Goal: Navigation & Orientation: Find specific page/section

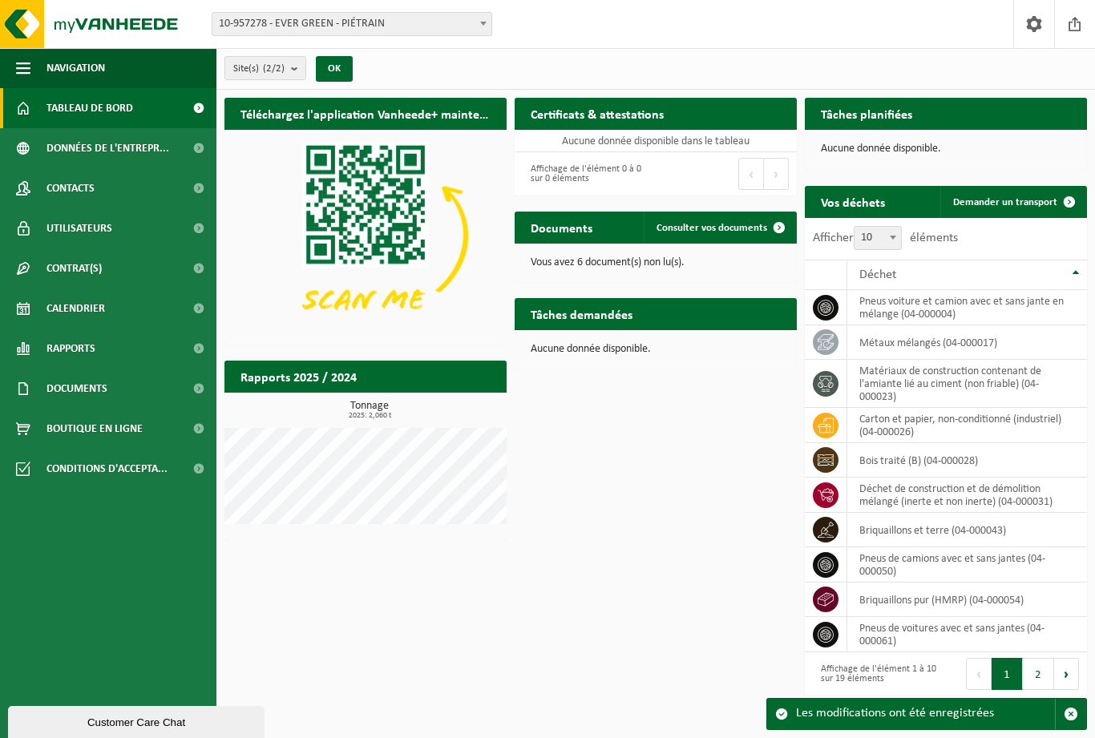
click at [91, 387] on span "Documents" at bounding box center [76, 389] width 61 height 40
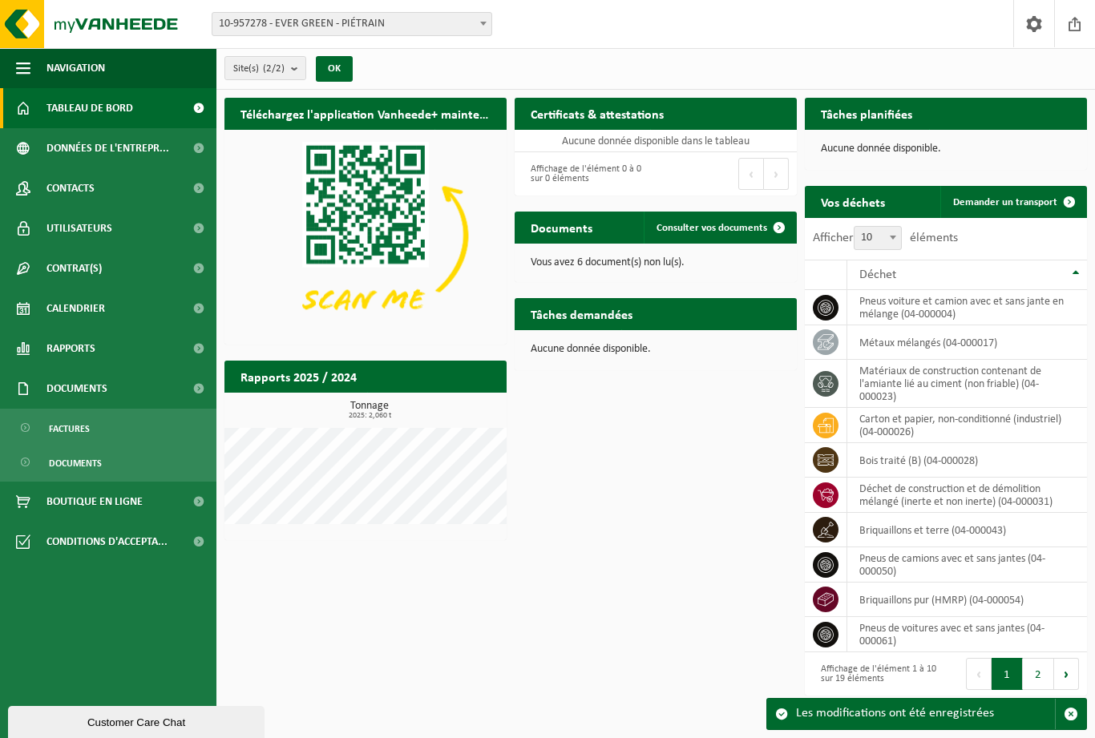
click at [70, 427] on span "Factures" at bounding box center [69, 429] width 41 height 30
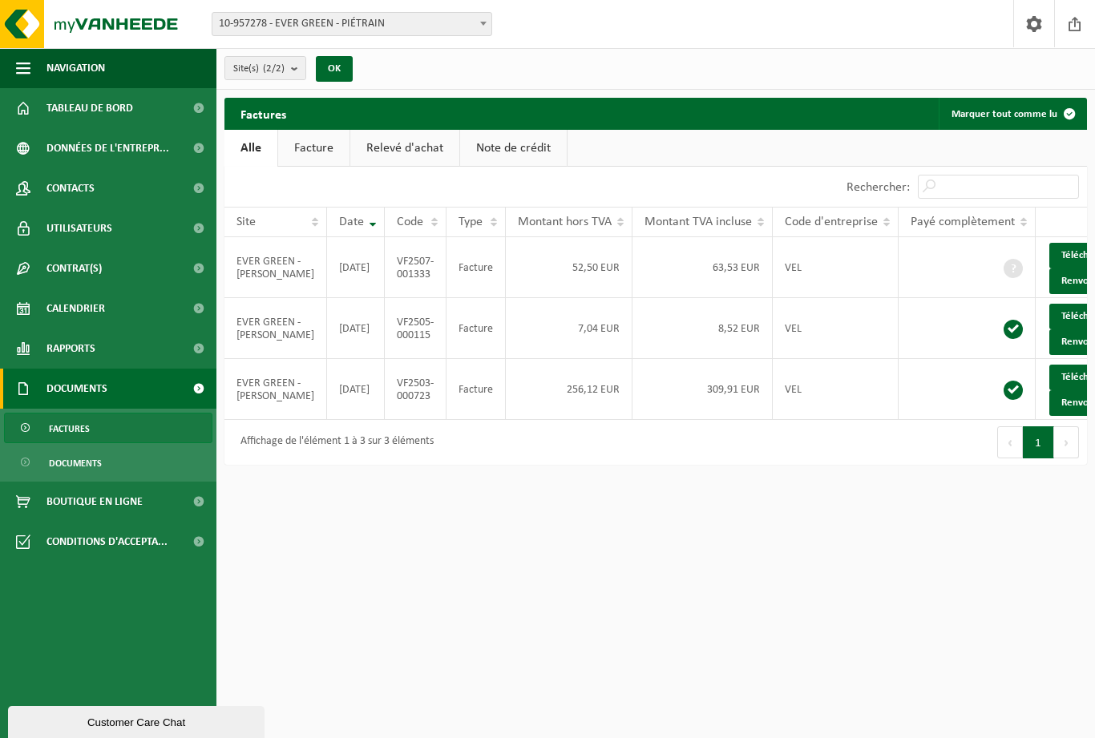
click at [707, 273] on td "63,53 EUR" at bounding box center [703, 267] width 140 height 61
click at [115, 113] on span "Tableau de bord" at bounding box center [89, 108] width 87 height 40
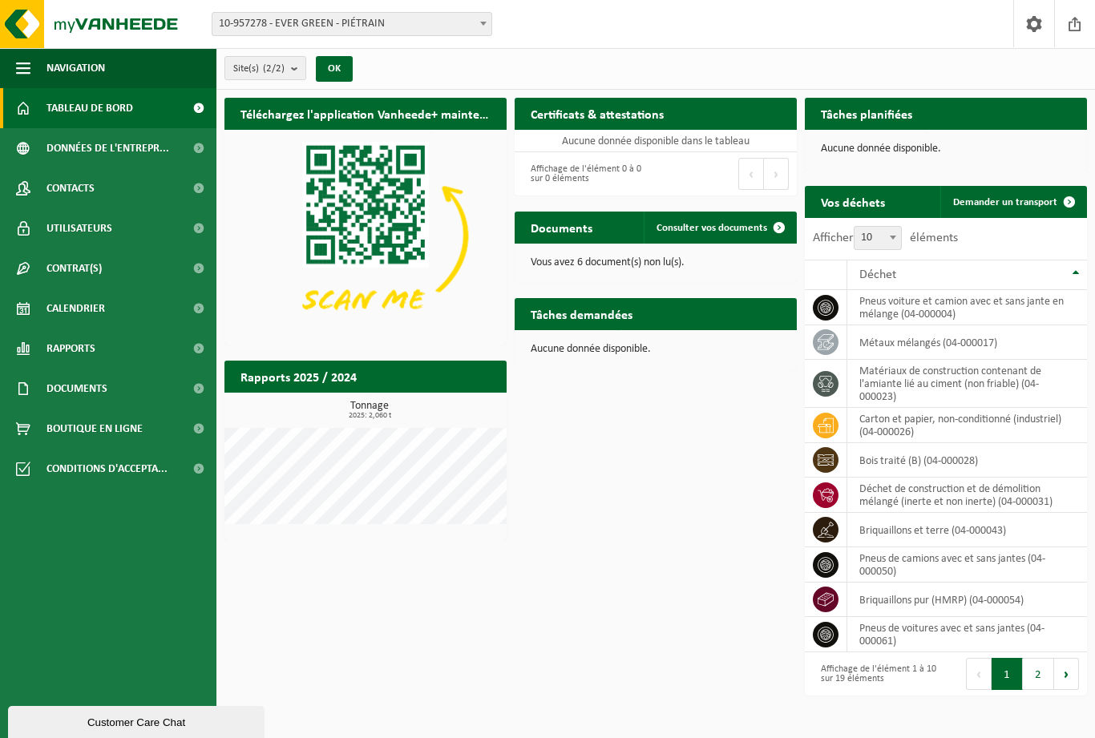
click at [1041, 678] on button "2" at bounding box center [1038, 674] width 31 height 32
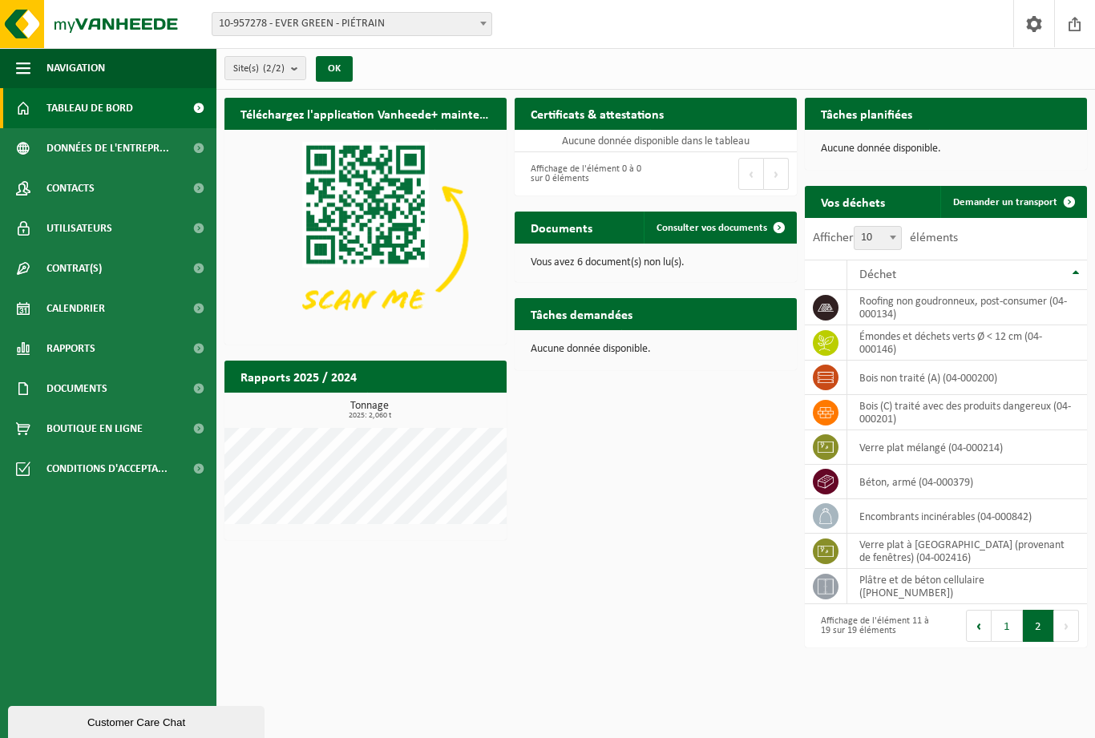
click at [63, 313] on span "Calendrier" at bounding box center [75, 309] width 59 height 40
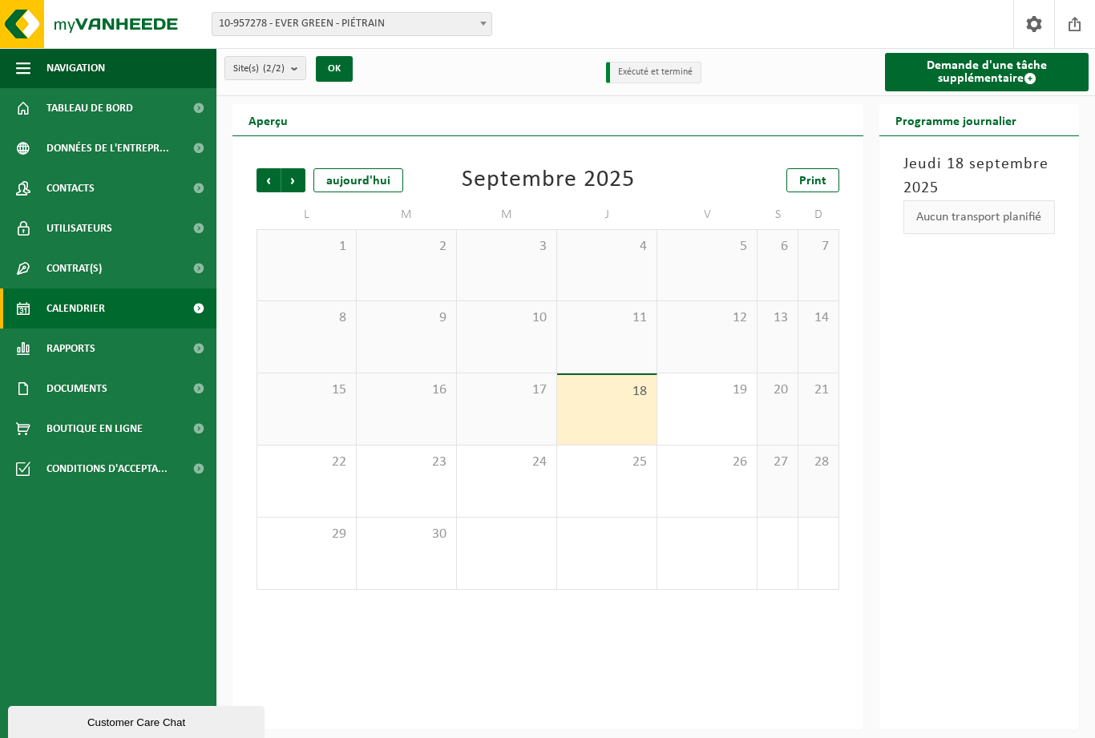
click at [62, 261] on span "Contrat(s)" at bounding box center [73, 269] width 55 height 40
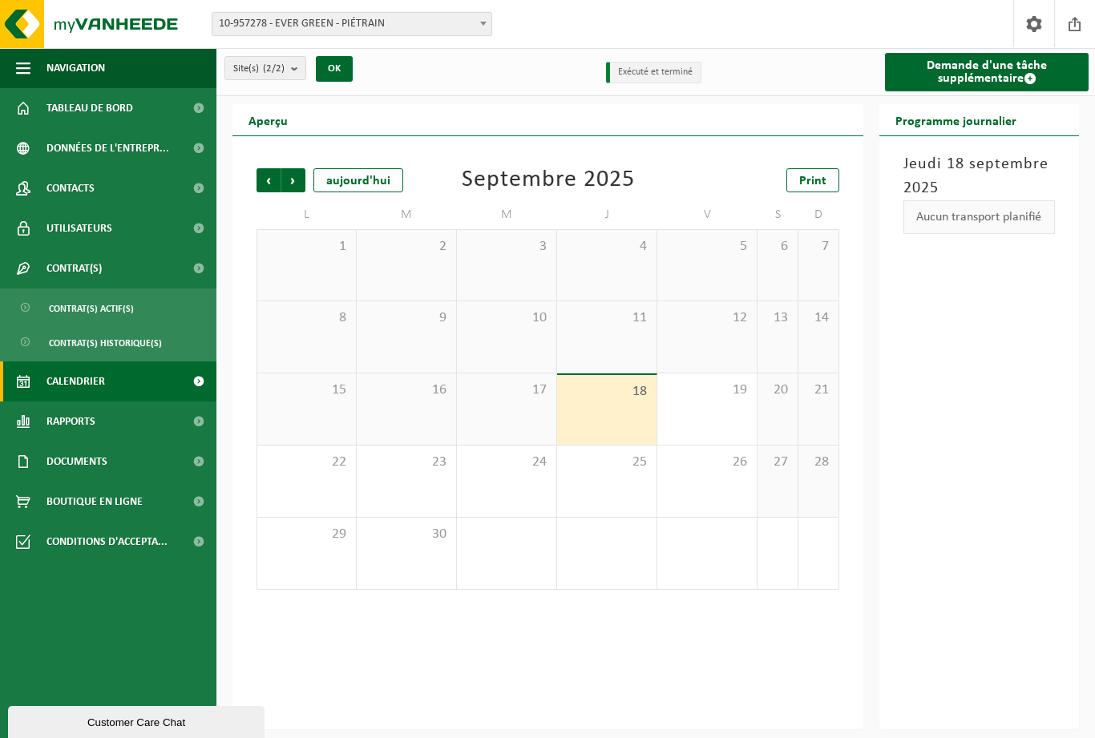
click at [58, 241] on span "Utilisateurs" at bounding box center [79, 228] width 66 height 40
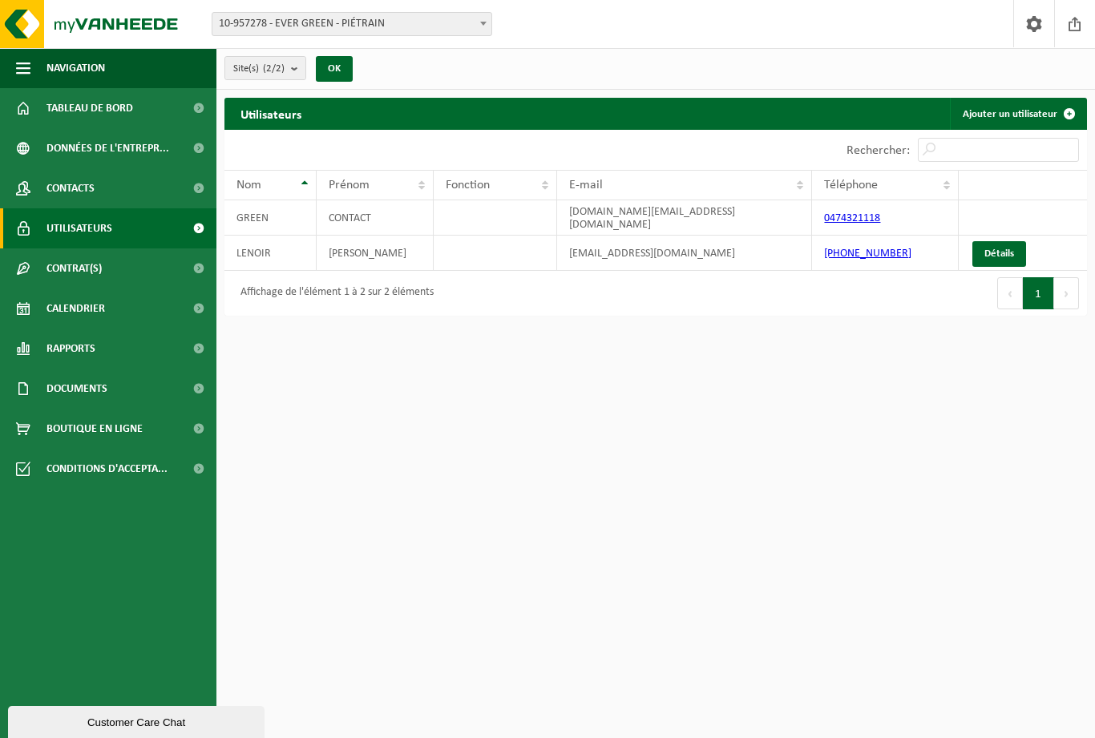
click at [641, 248] on td "info@greengardenconcept.be" at bounding box center [684, 253] width 255 height 35
click at [648, 250] on td "info@greengardenconcept.be" at bounding box center [684, 253] width 255 height 35
click at [998, 241] on link "Détails" at bounding box center [999, 254] width 54 height 26
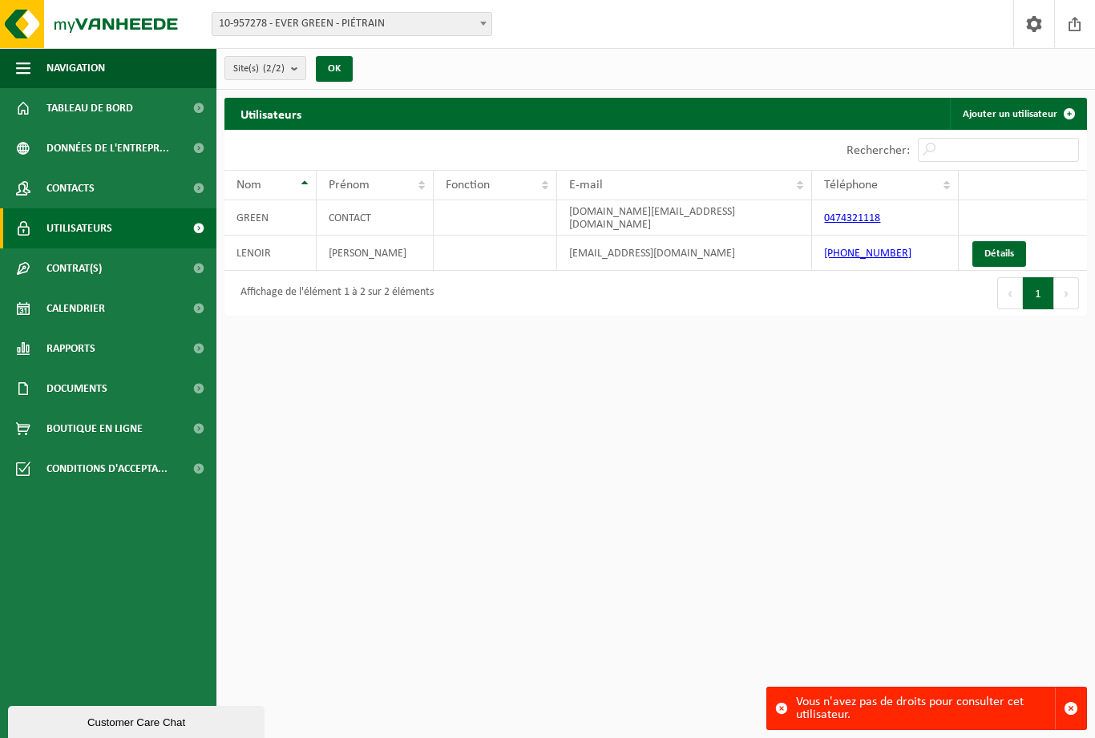
click at [277, 212] on td "GREEN" at bounding box center [270, 217] width 92 height 35
click at [116, 181] on link "Contacts" at bounding box center [108, 188] width 216 height 40
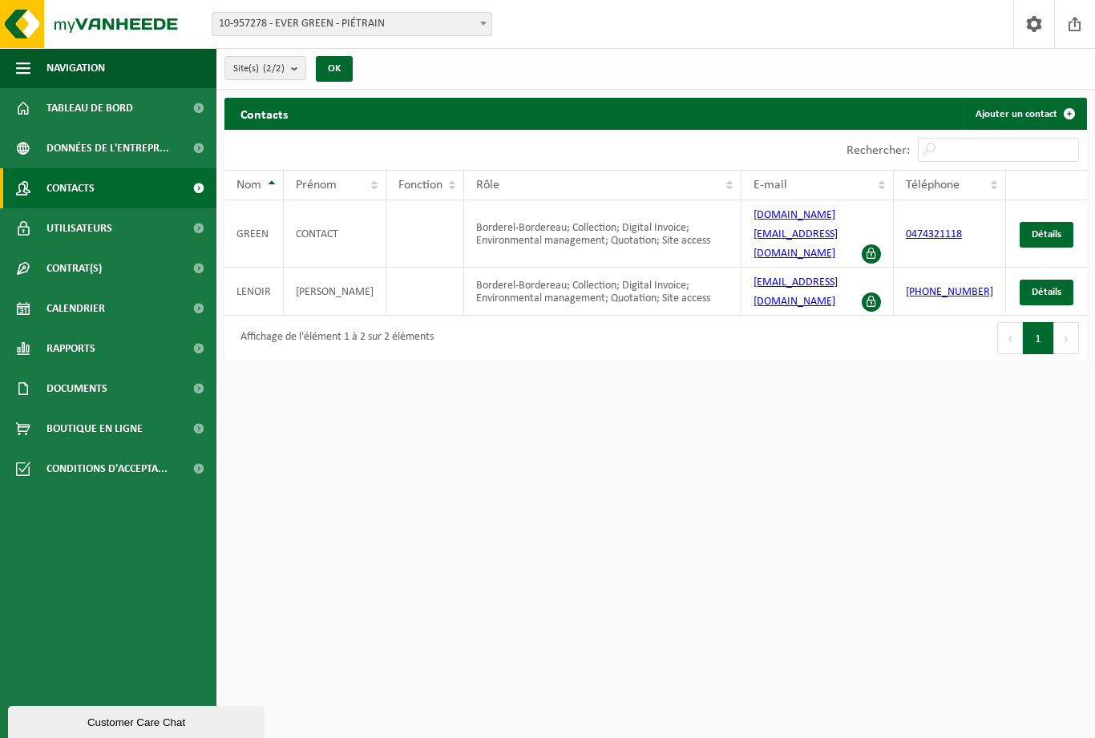
click at [123, 111] on span "Tableau de bord" at bounding box center [89, 108] width 87 height 40
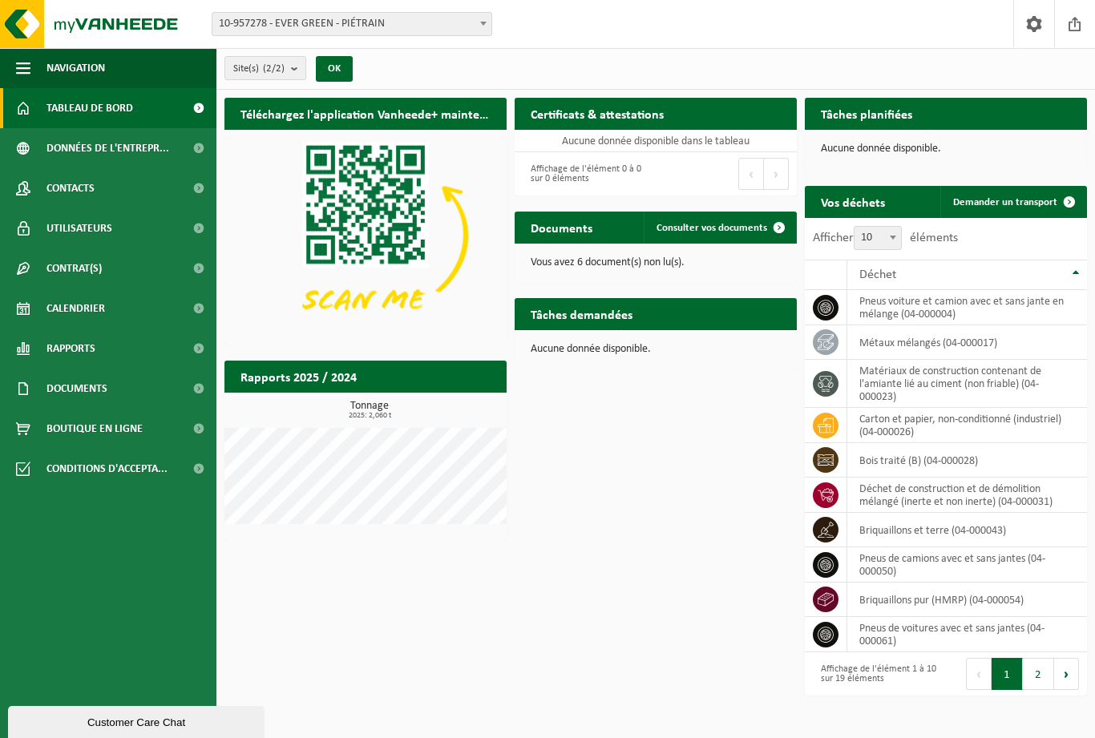
click at [602, 265] on p "Vous avez 6 document(s) non lu(s)." at bounding box center [656, 262] width 250 height 11
click at [726, 229] on span "Consulter vos documents" at bounding box center [712, 228] width 111 height 10
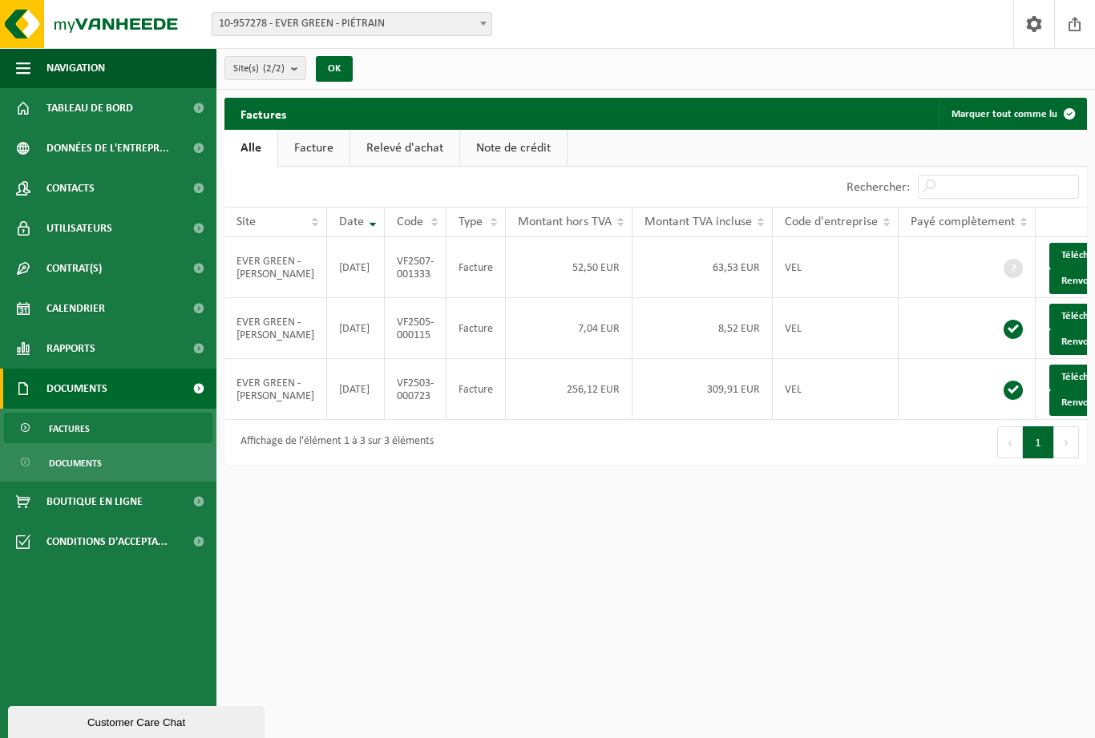
click at [321, 153] on link "Facture" at bounding box center [313, 148] width 71 height 37
click at [399, 159] on link "Relevé d'achat" at bounding box center [405, 148] width 109 height 37
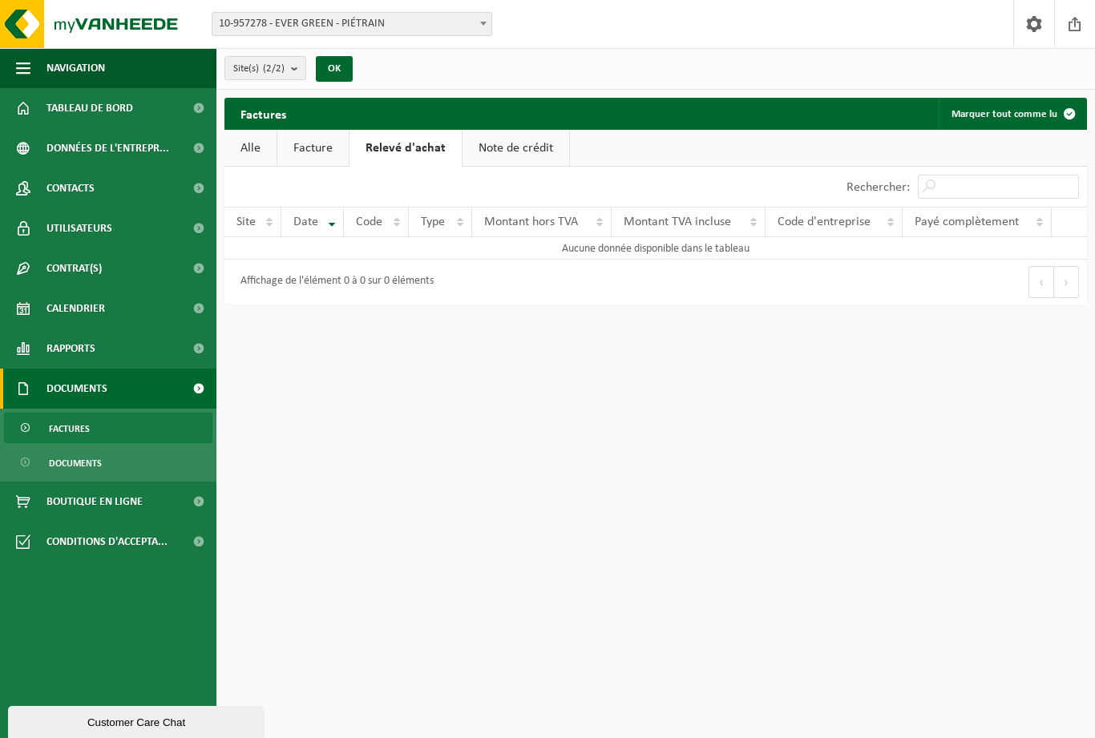
click at [504, 154] on link "Note de crédit" at bounding box center [516, 148] width 107 height 37
click at [257, 150] on link "Alle" at bounding box center [250, 148] width 52 height 37
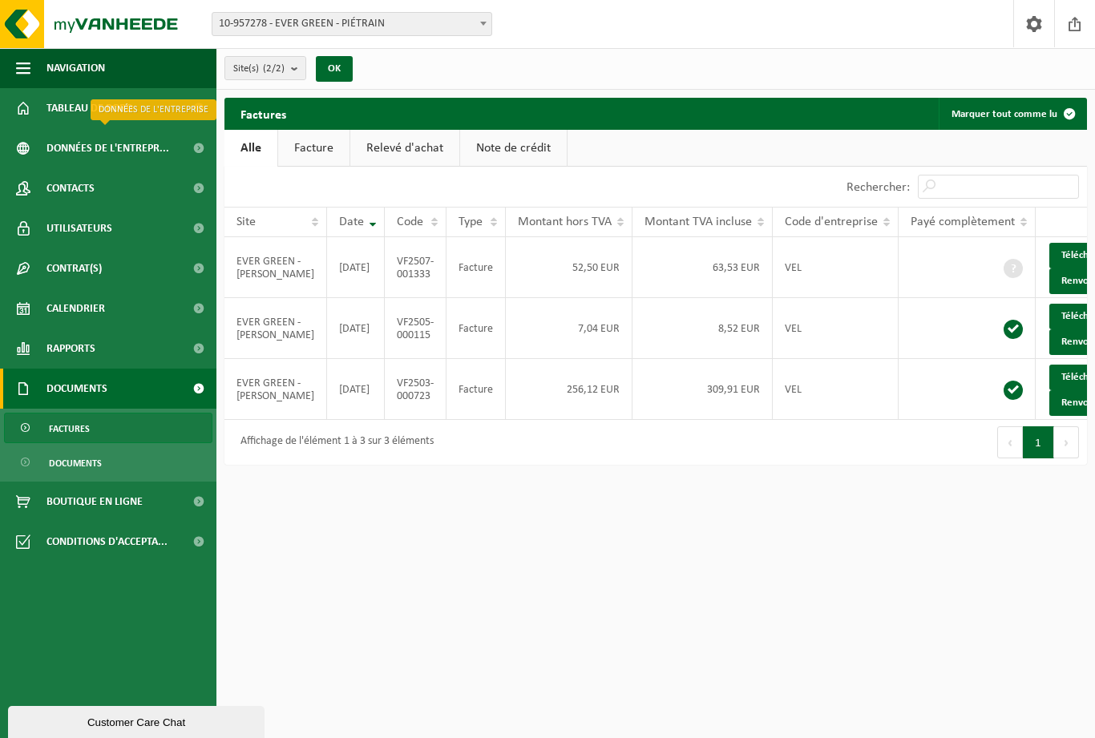
click at [152, 144] on span "Données de l'entrepr..." at bounding box center [107, 148] width 123 height 40
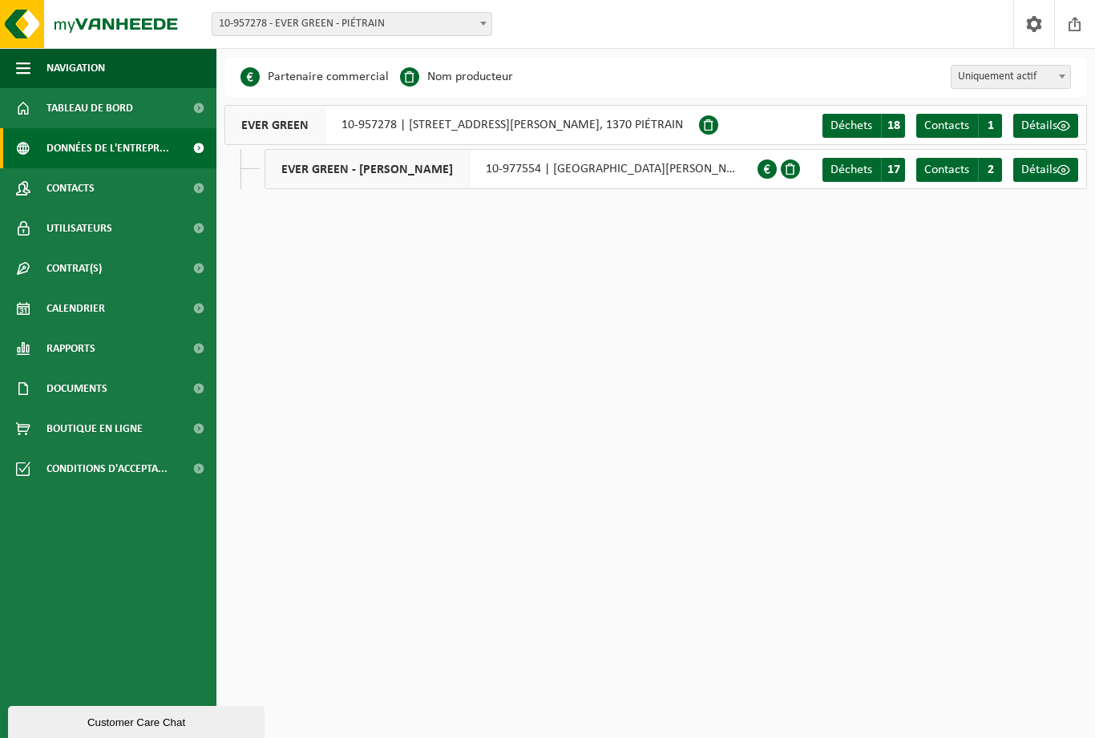
click at [858, 171] on span "Déchets" at bounding box center [852, 170] width 42 height 13
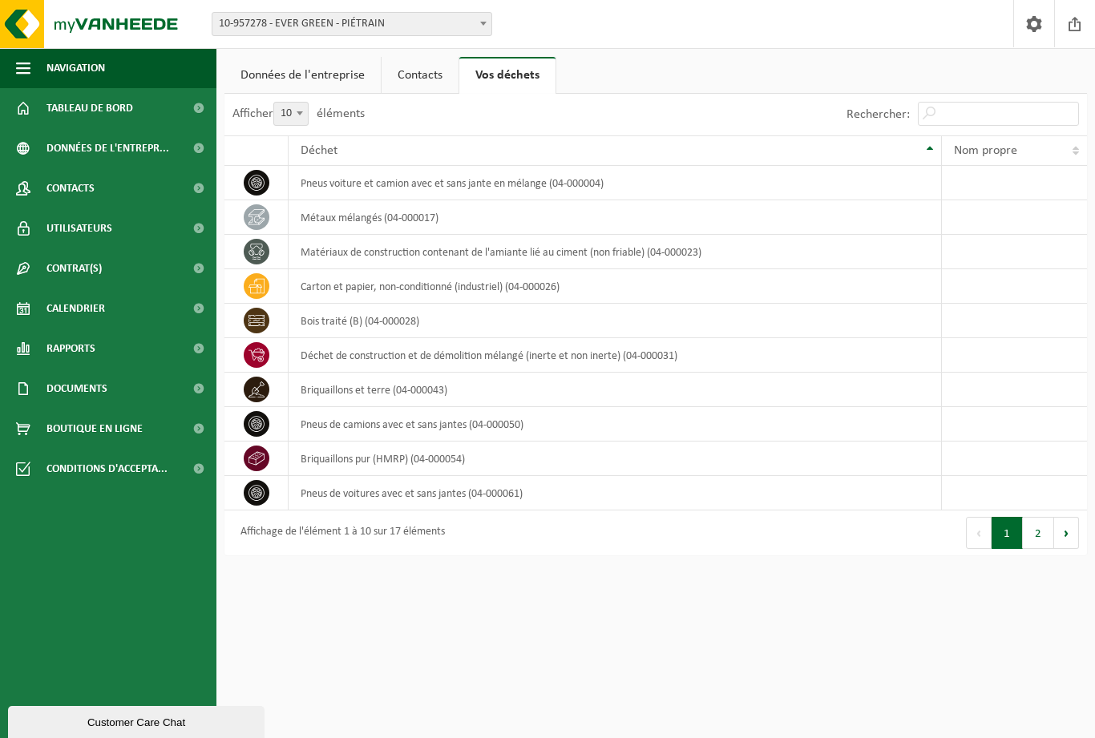
click at [1031, 30] on span at bounding box center [1034, 23] width 24 height 47
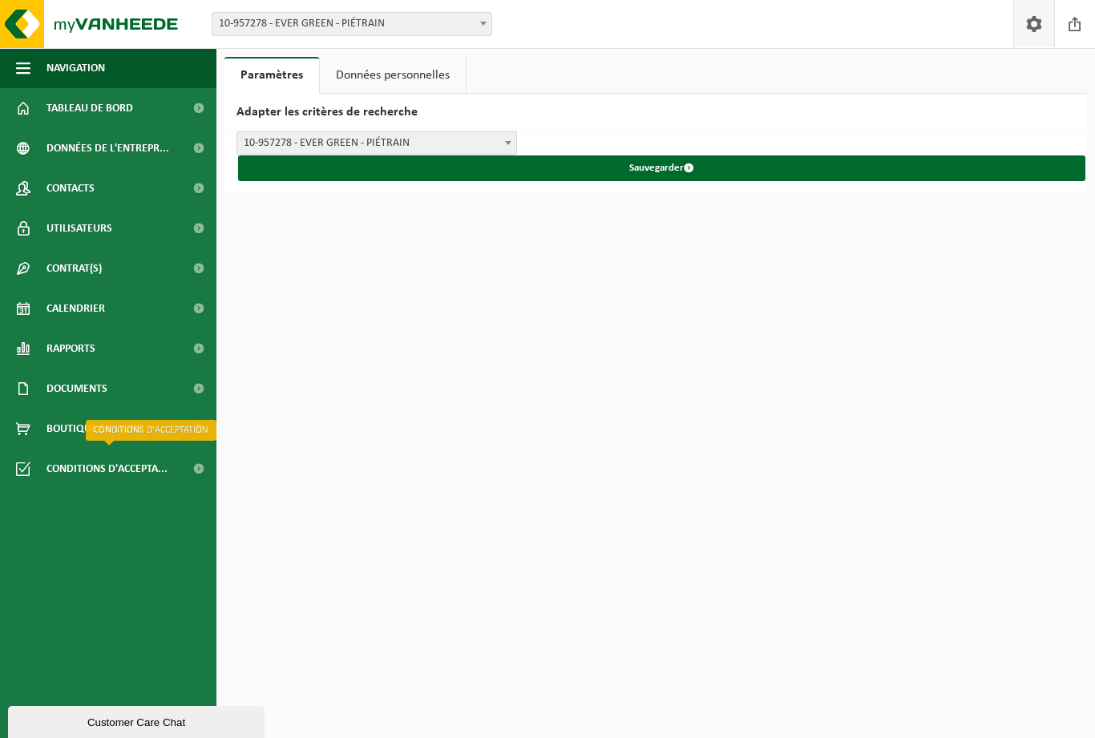
click at [174, 467] on link "Conditions d'accepta..." at bounding box center [108, 469] width 216 height 40
